Goal: Transaction & Acquisition: Purchase product/service

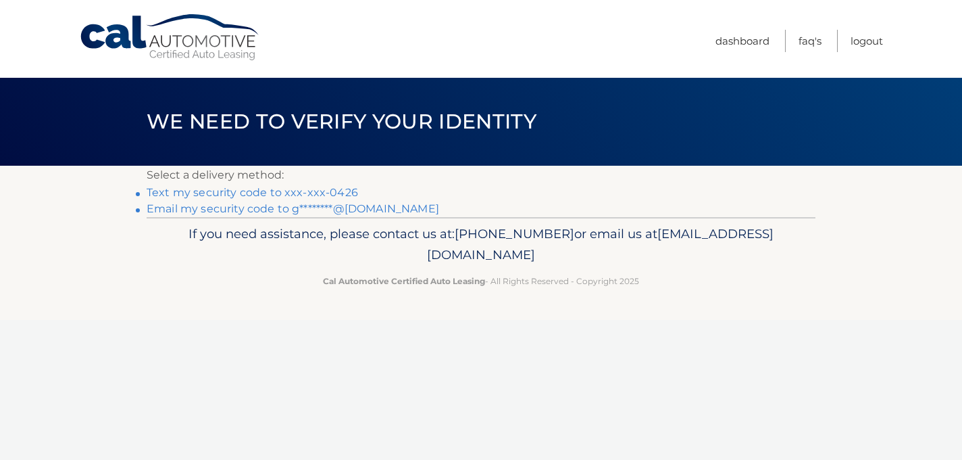
click at [293, 196] on link "Text my security code to xxx-xxx-0426" at bounding box center [253, 192] width 212 height 13
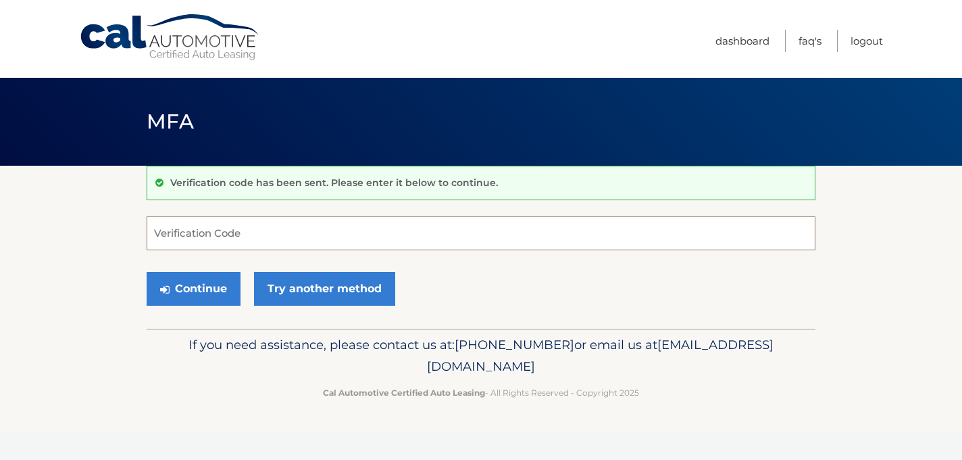
click at [195, 237] on input "Verification Code" at bounding box center [481, 233] width 669 height 34
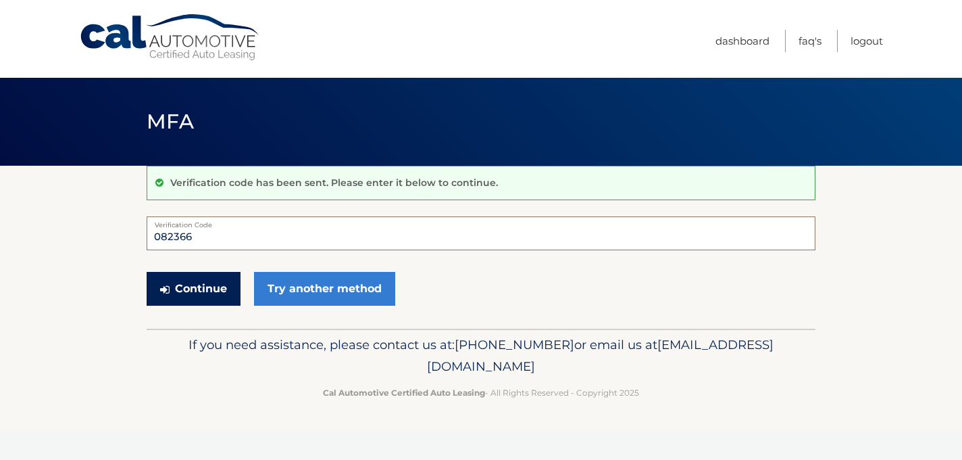
type input "082366"
click at [197, 287] on button "Continue" at bounding box center [194, 289] width 94 height 34
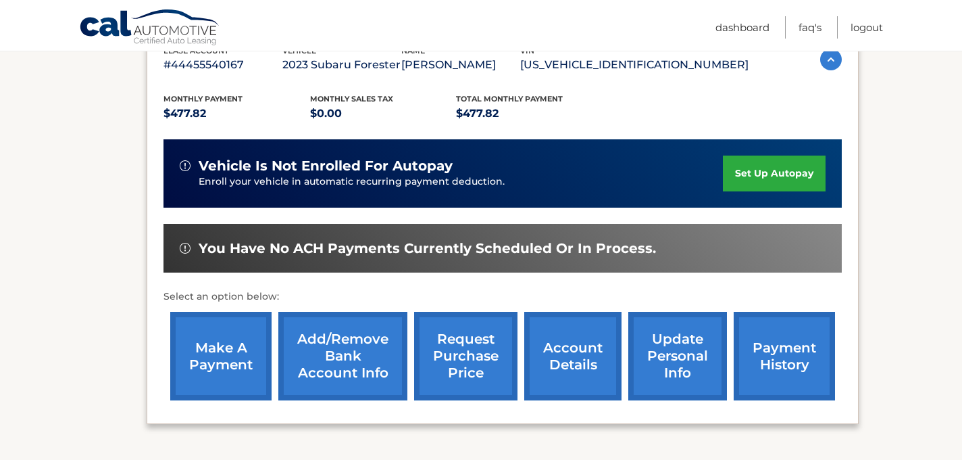
scroll to position [264, 0]
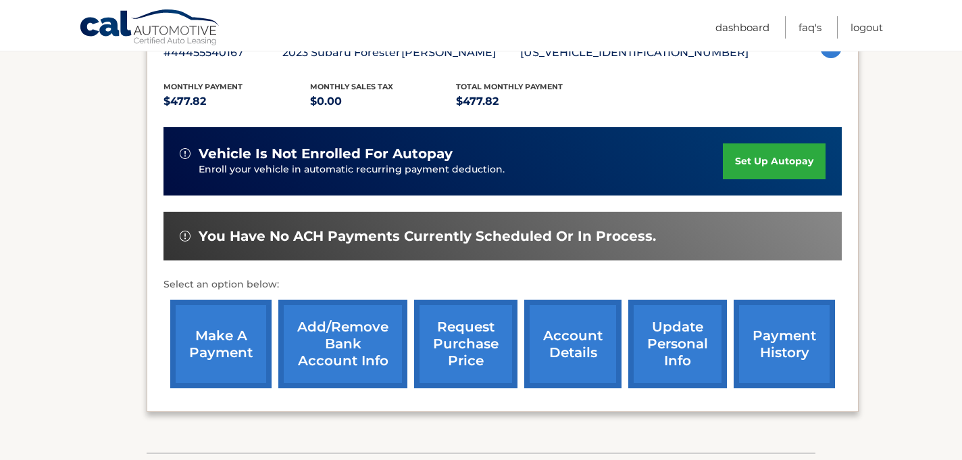
click at [185, 341] on link "make a payment" at bounding box center [220, 343] width 101 height 89
click at [217, 343] on link "make a payment" at bounding box center [220, 343] width 101 height 89
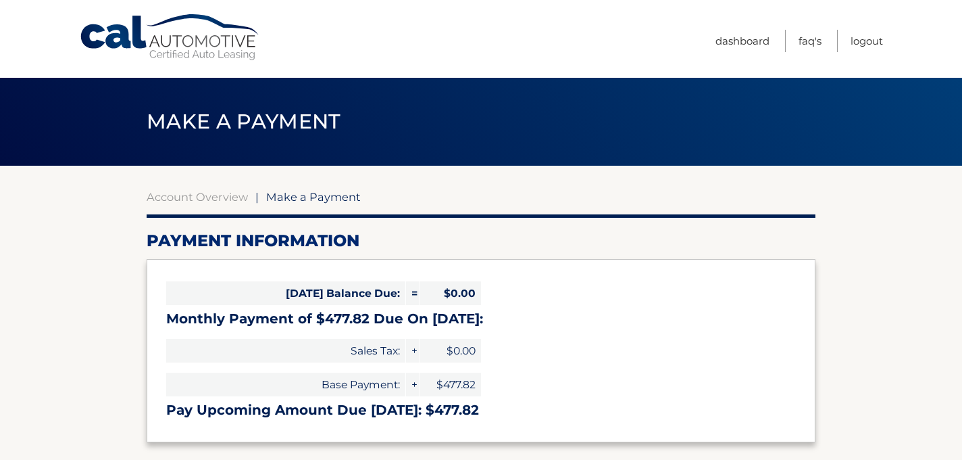
select select "NjYyODAxZDUtZjc0Zi00NjI3LWEwNTctMzNjNmYxNDMyYzBh"
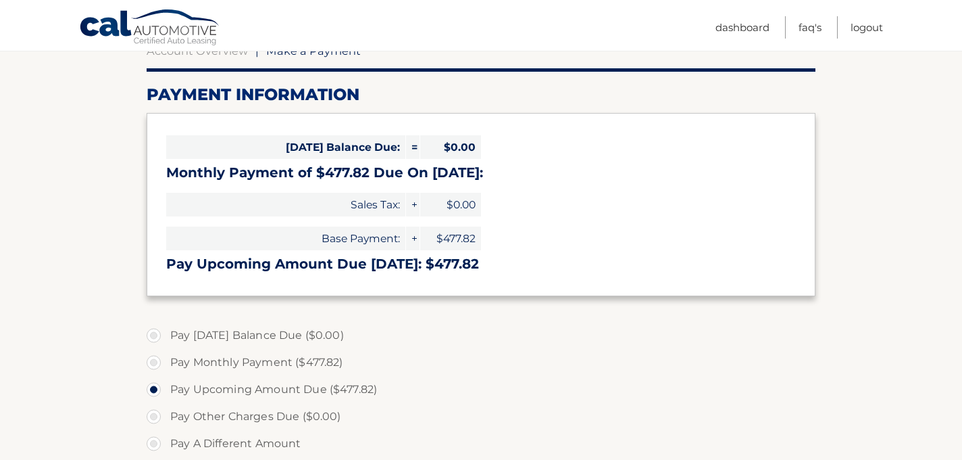
scroll to position [180, 0]
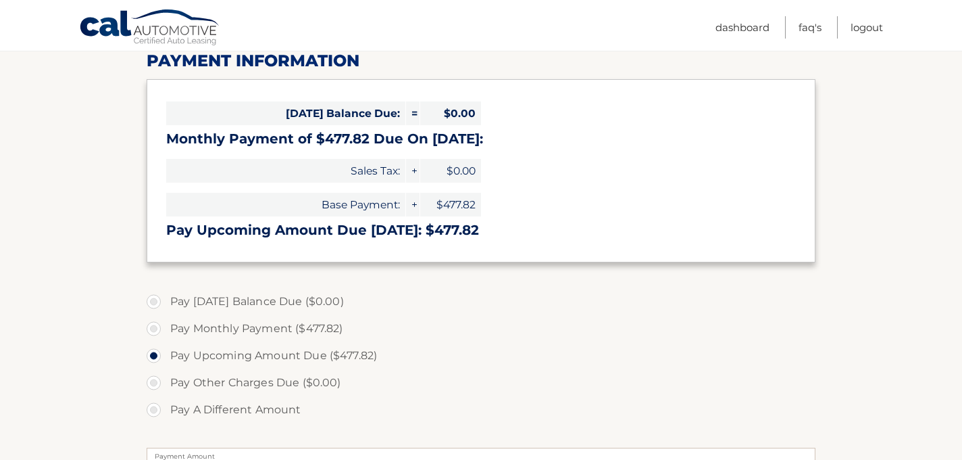
click at [154, 327] on label "Pay Monthly Payment ($477.82)" at bounding box center [481, 328] width 669 height 27
click at [154, 327] on input "Pay Monthly Payment ($477.82)" at bounding box center [159, 326] width 14 height 22
radio input "true"
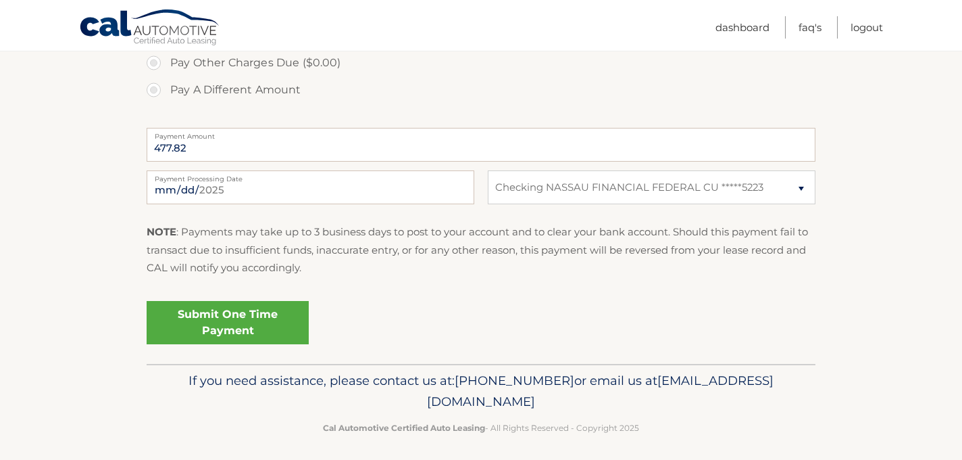
scroll to position [506, 0]
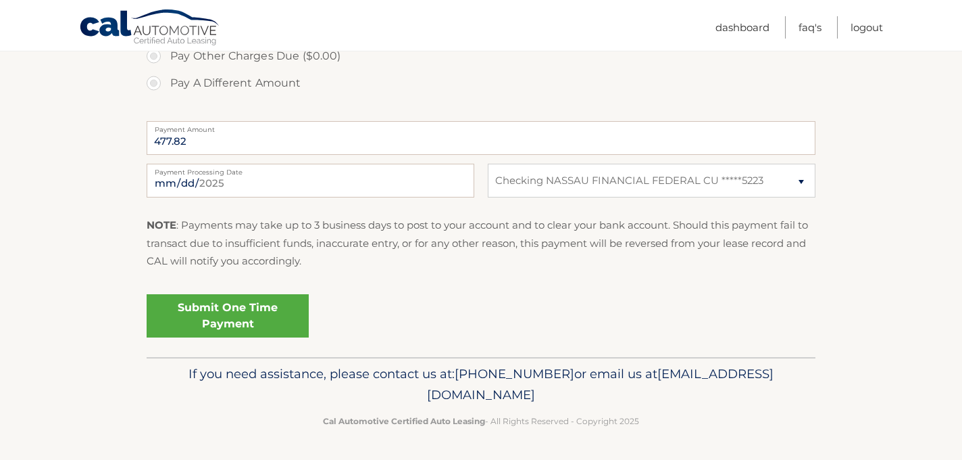
click at [231, 326] on link "Submit One Time Payment" at bounding box center [228, 315] width 162 height 43
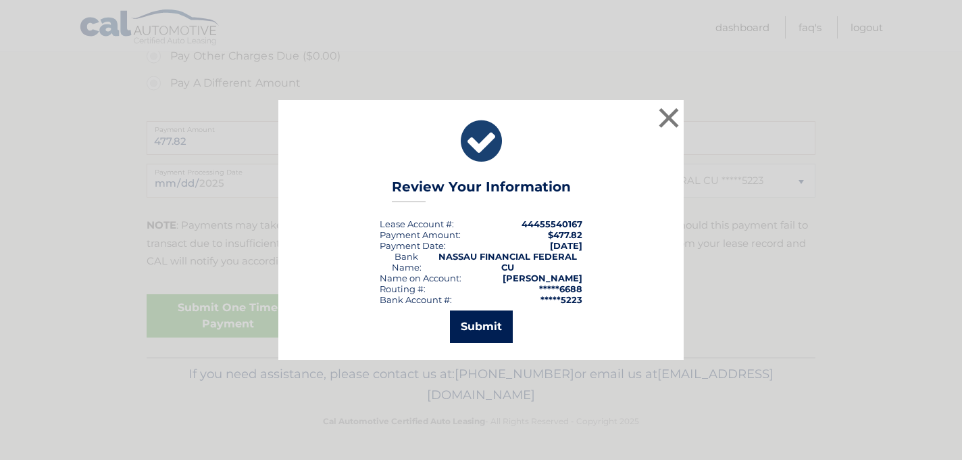
click at [495, 317] on button "Submit" at bounding box center [481, 326] width 63 height 32
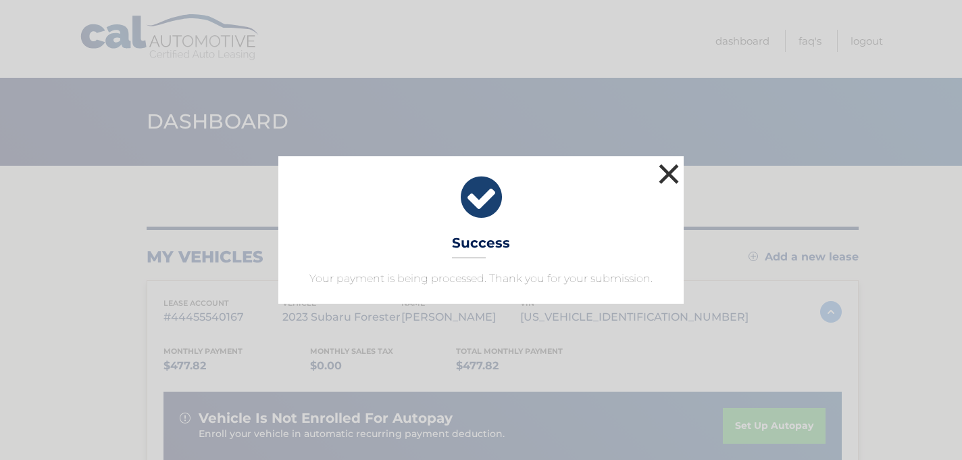
drag, startPoint x: 695, startPoint y: 182, endPoint x: 664, endPoint y: 168, distance: 33.6
click at [664, 168] on div "× Success Your payment is being processed. Thank you for your submission." at bounding box center [481, 229] width 952 height 147
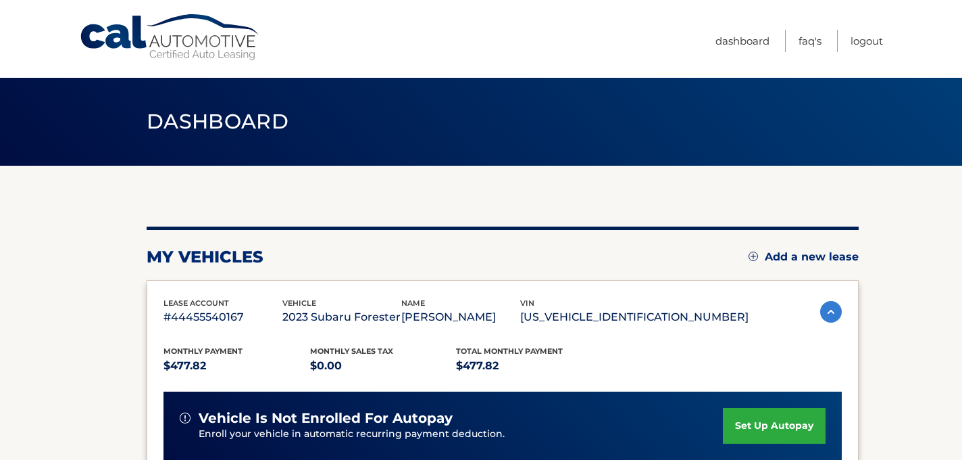
click at [664, 168] on div "my vehicles Add a new lease lease account #44455540167 vehicle 2023 Subaru Fore…" at bounding box center [503, 454] width 712 height 576
click at [869, 41] on link "Logout" at bounding box center [867, 41] width 32 height 22
